Goal: Task Accomplishment & Management: Use online tool/utility

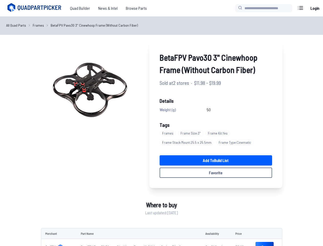
click at [16, 25] on link "All Quad Parts" at bounding box center [16, 25] width 20 height 5
click at [37, 25] on link "Frames" at bounding box center [38, 25] width 11 height 5
click at [90, 25] on link "BetaFPV Pavo30 3" Cinewhoop Frame (Without Carbon Fiber)" at bounding box center [94, 25] width 87 height 5
click at [90, 90] on img at bounding box center [90, 90] width 98 height 98
click at [216, 160] on link "Add to Build List" at bounding box center [216, 160] width 113 height 10
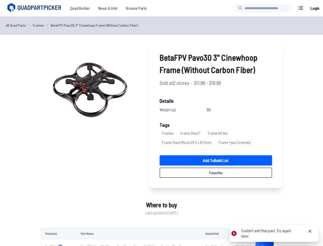
click at [216, 173] on button "Favorite" at bounding box center [216, 172] width 113 height 10
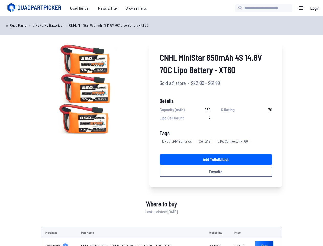
click at [16, 25] on link "All Quad Parts" at bounding box center [16, 25] width 20 height 5
click at [46, 25] on link "LiPo / LiHV Batteries" at bounding box center [48, 25] width 30 height 5
click at [106, 25] on link "CNHL MiniStar 850mAh 4S 14.8V 70C Lipo Battery - XT60" at bounding box center [108, 25] width 79 height 5
click at [90, 90] on img at bounding box center [90, 90] width 98 height 98
click at [216, 159] on link "Add to Build List" at bounding box center [216, 159] width 113 height 10
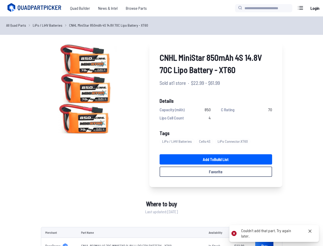
click at [216, 172] on button "Favorite" at bounding box center [216, 171] width 113 height 10
